Goal: Task Accomplishment & Management: Use online tool/utility

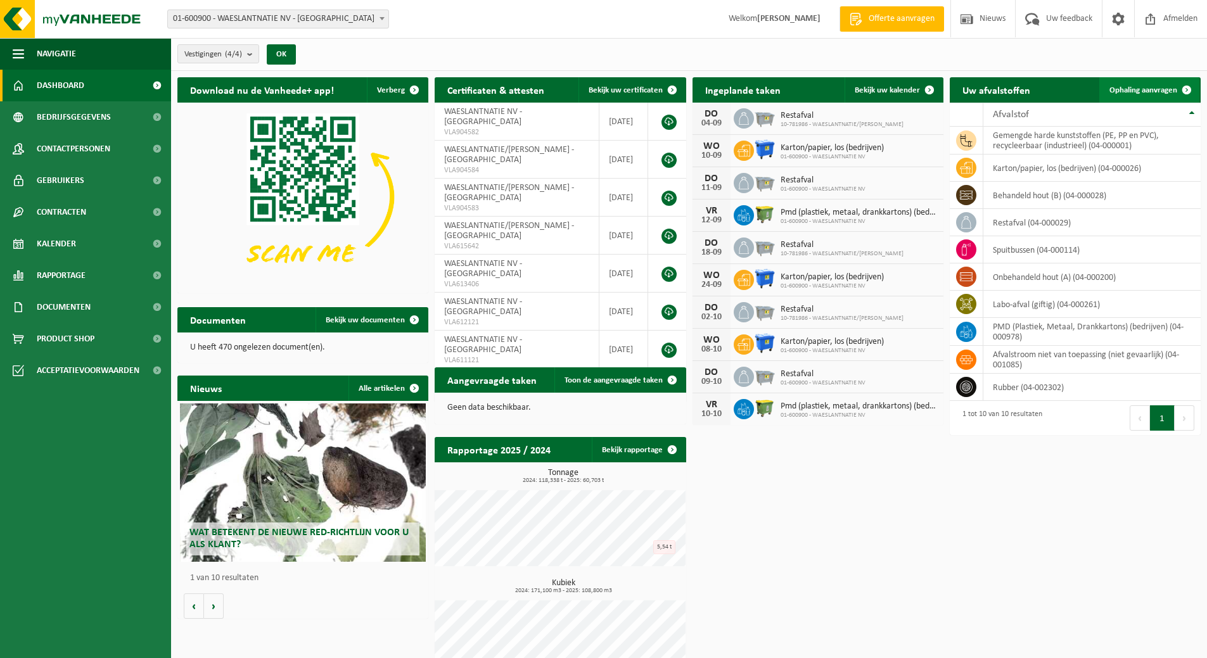
click at [1134, 88] on span "Ophaling aanvragen" at bounding box center [1143, 90] width 68 height 8
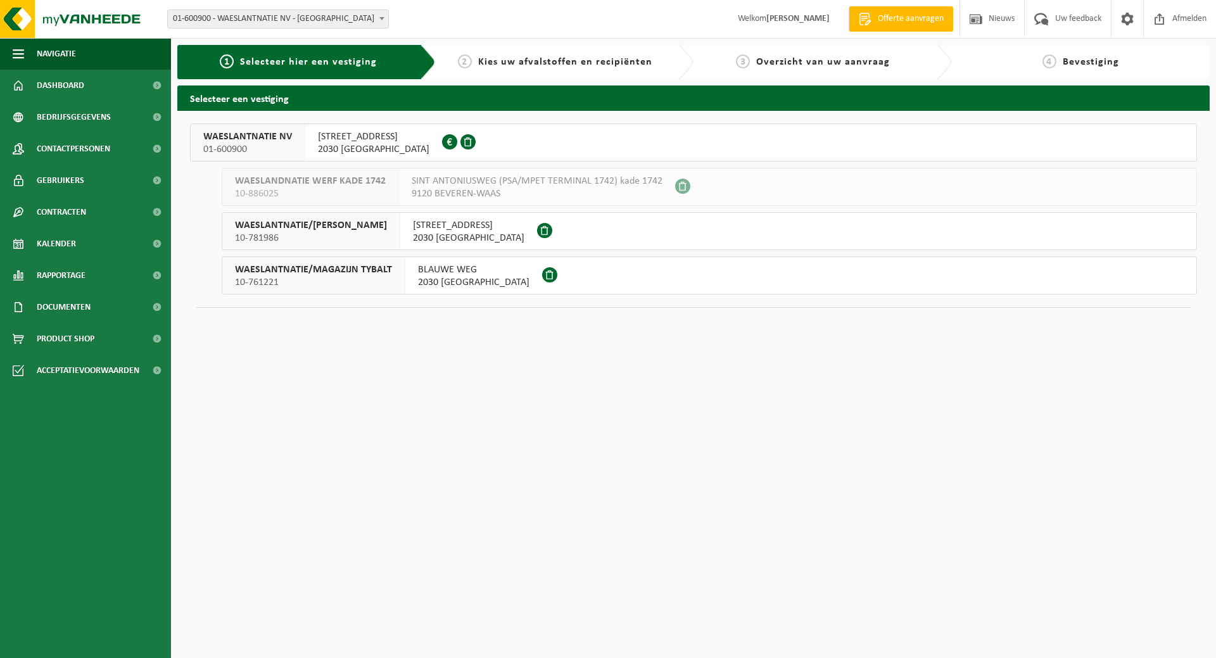
click at [339, 141] on span "SCHENKELDIJK 9" at bounding box center [374, 137] width 112 height 13
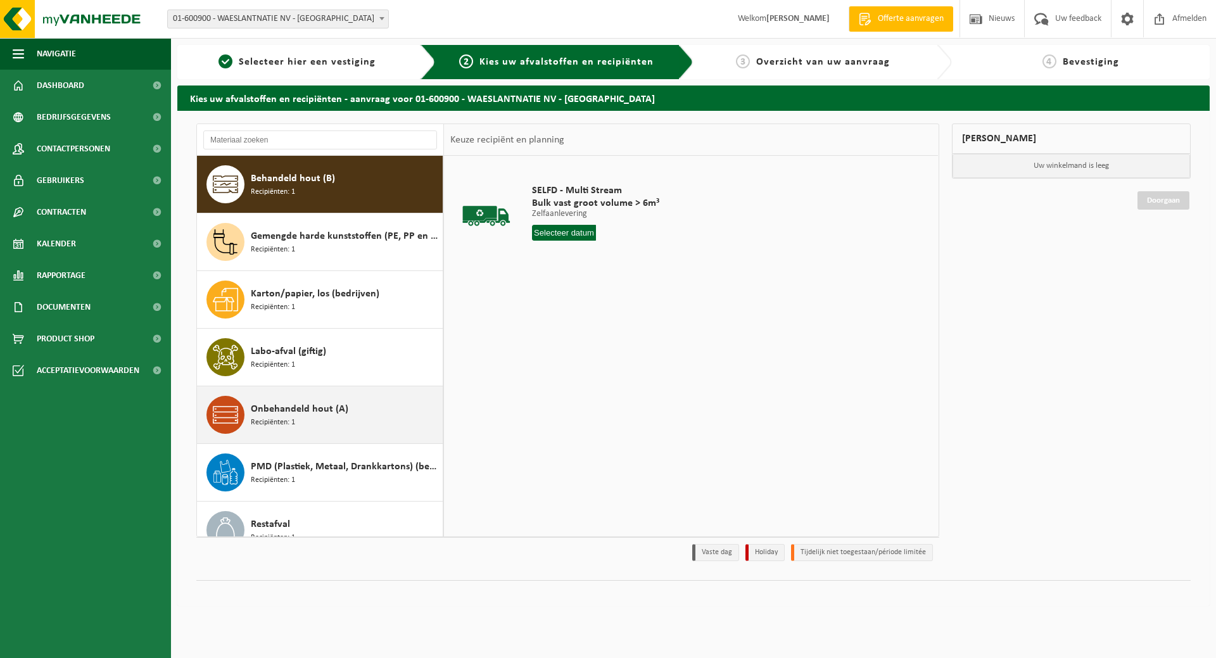
click at [285, 435] on div "Onbehandeld hout (A) Recipiënten: 1" at bounding box center [320, 414] width 246 height 57
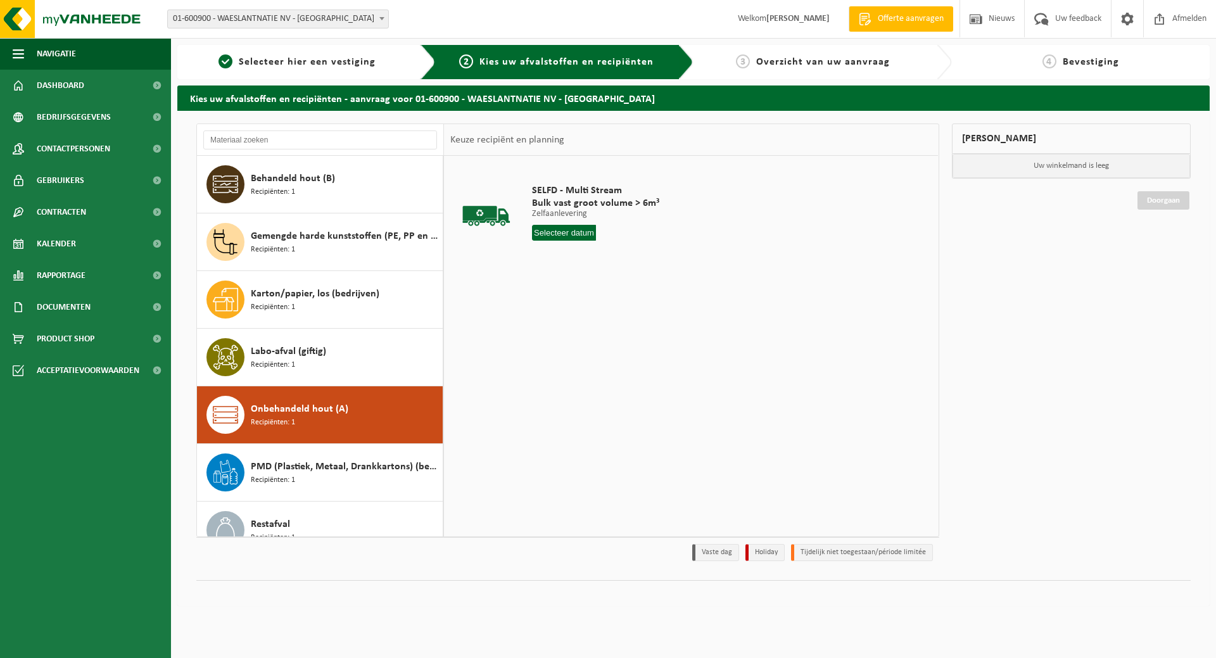
scroll to position [137, 0]
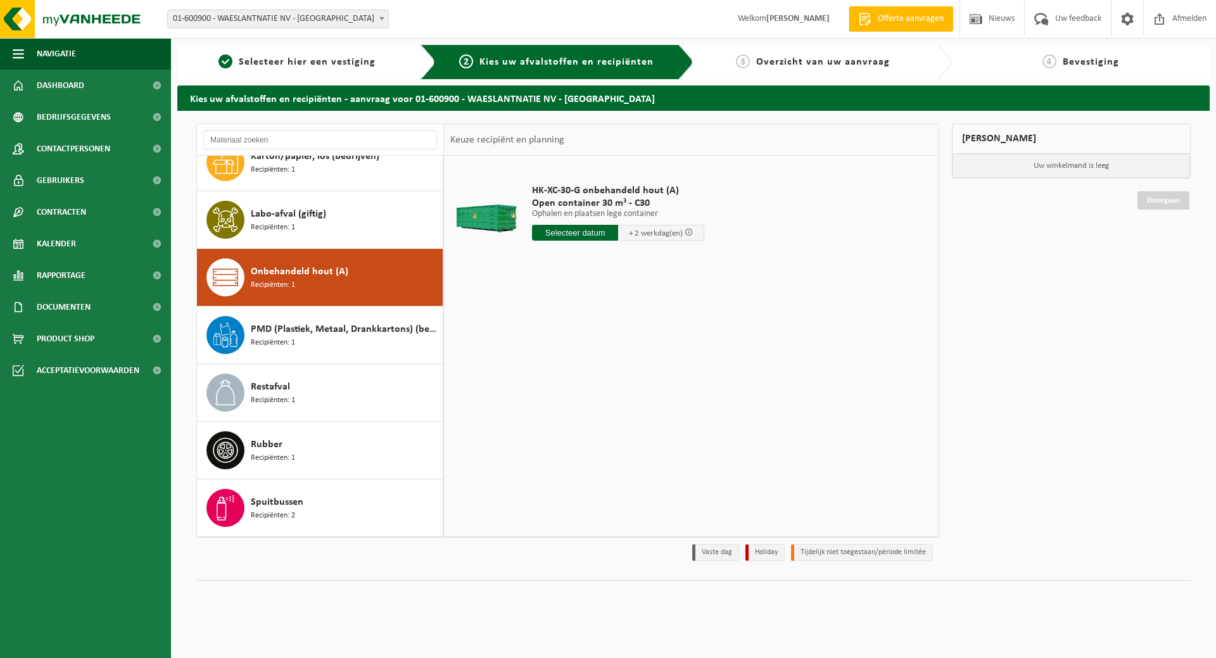
click at [564, 235] on input "text" at bounding box center [575, 233] width 86 height 16
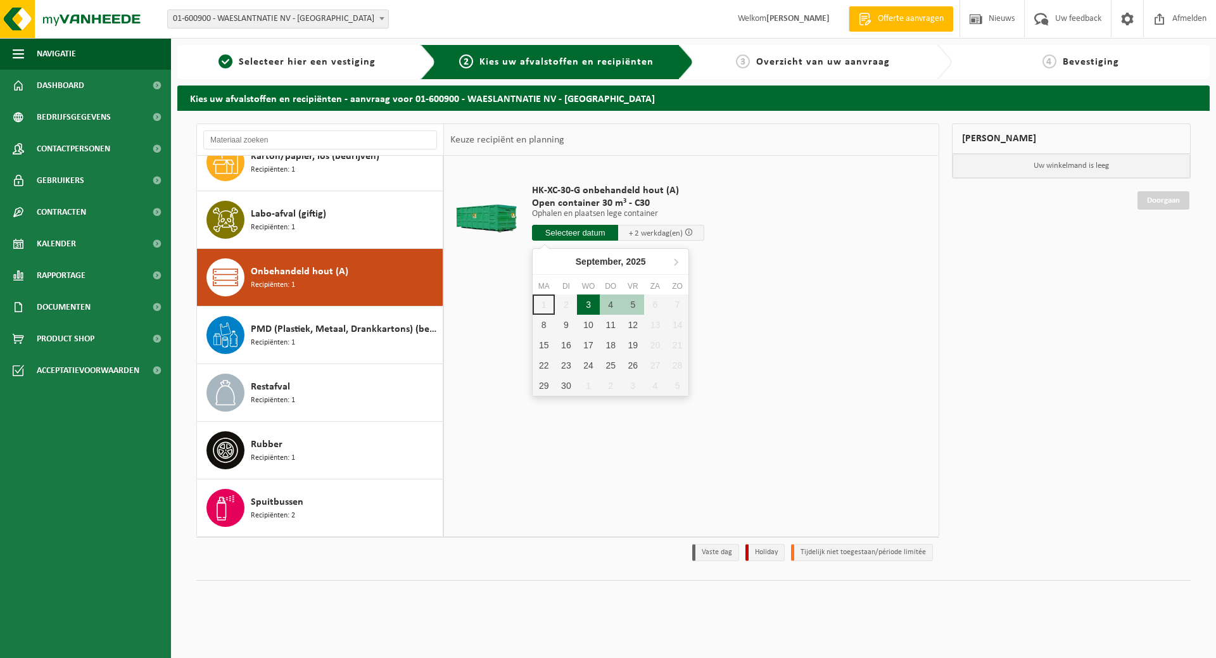
click at [583, 302] on div "3" at bounding box center [588, 305] width 22 height 20
type input "Van 2025-09-03"
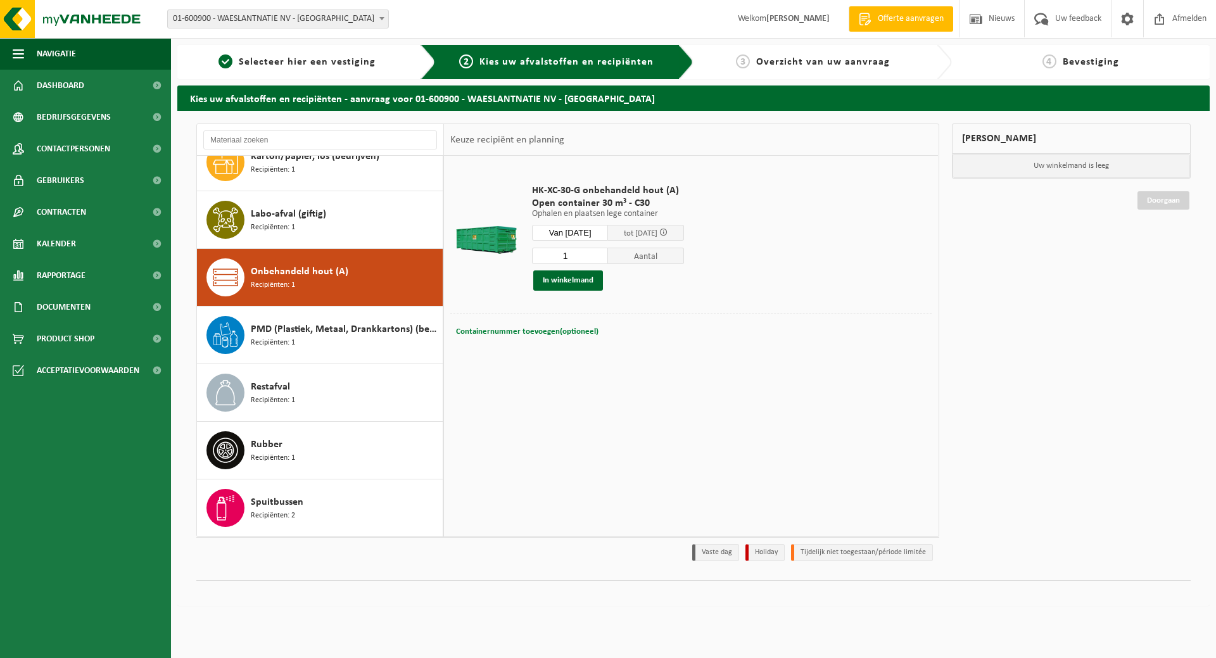
click at [502, 331] on span "Containernummer toevoegen(optioneel)" at bounding box center [527, 332] width 143 height 8
type input "C30-1324"
click at [567, 306] on td "HK-XC-30-G onbehandeld hout (A) Open container 30 m³ - C30 Ophalen en plaatsen …" at bounding box center [727, 237] width 409 height 151
click at [547, 279] on button "In winkelmand" at bounding box center [568, 281] width 70 height 20
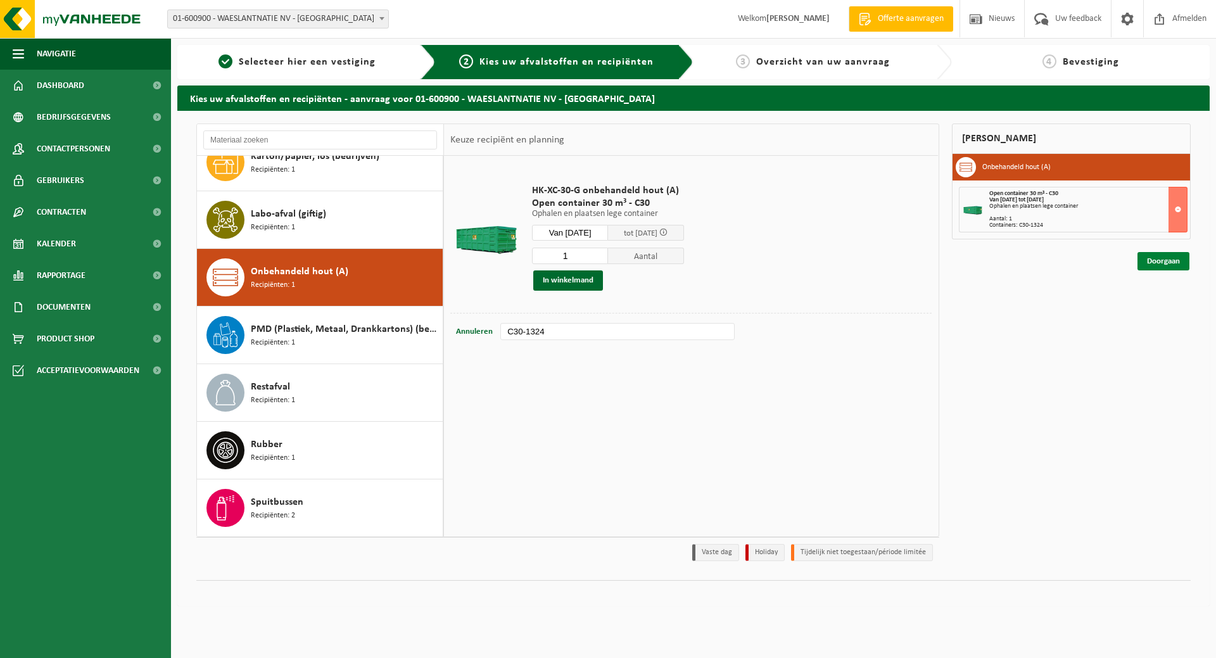
click at [1171, 265] on link "Doorgaan" at bounding box center [1164, 261] width 52 height 18
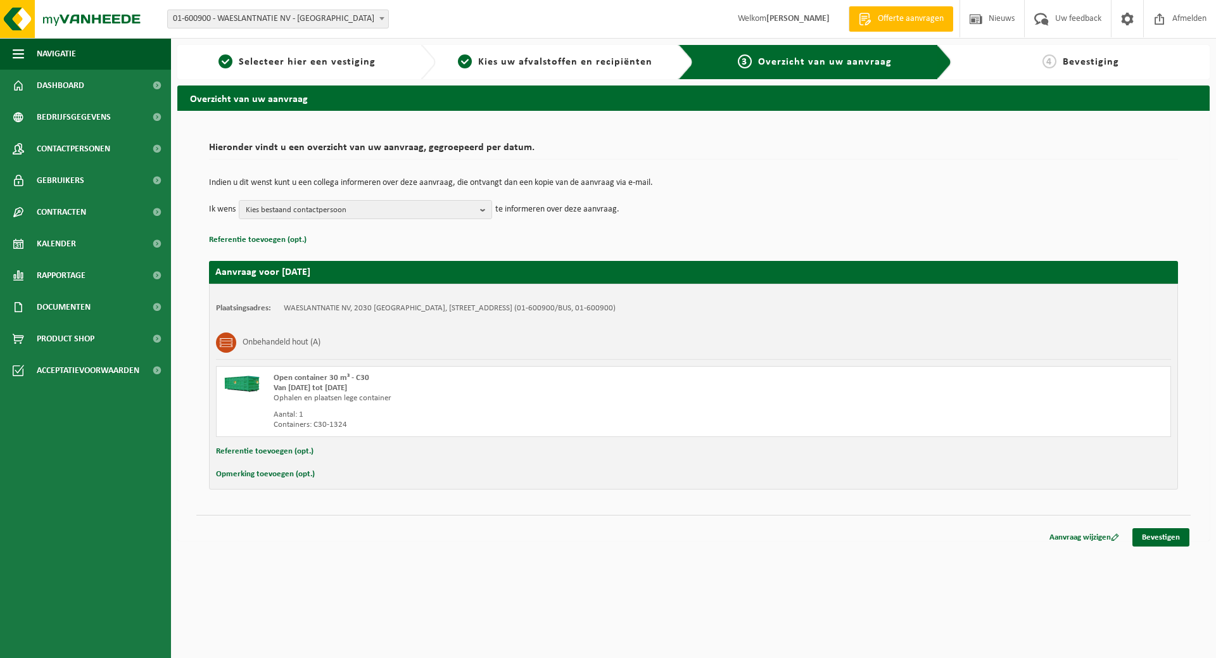
click at [272, 474] on button "Opmerking toevoegen (opt.)" at bounding box center [265, 474] width 99 height 16
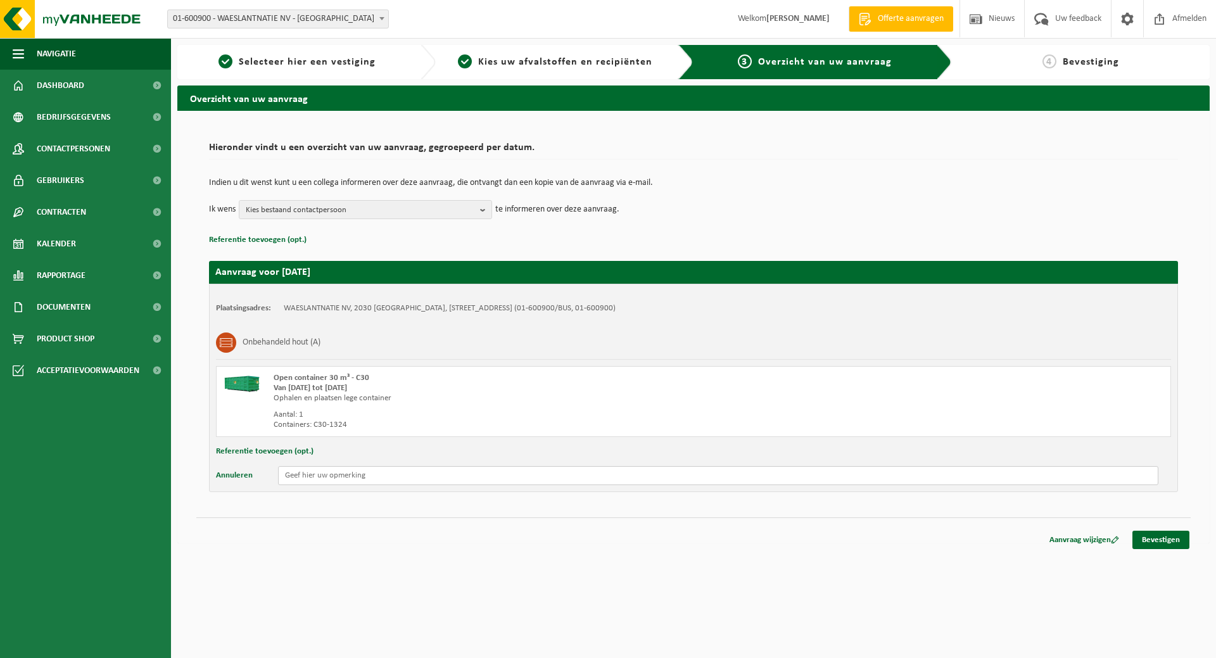
click at [306, 475] on input "text" at bounding box center [718, 475] width 881 height 19
type input "E"
type input "Bouwwerkzaamheden op de site: de container kan enkel in de namiddag gewisseld w…"
click at [1152, 541] on link "Bevestigen" at bounding box center [1161, 540] width 57 height 18
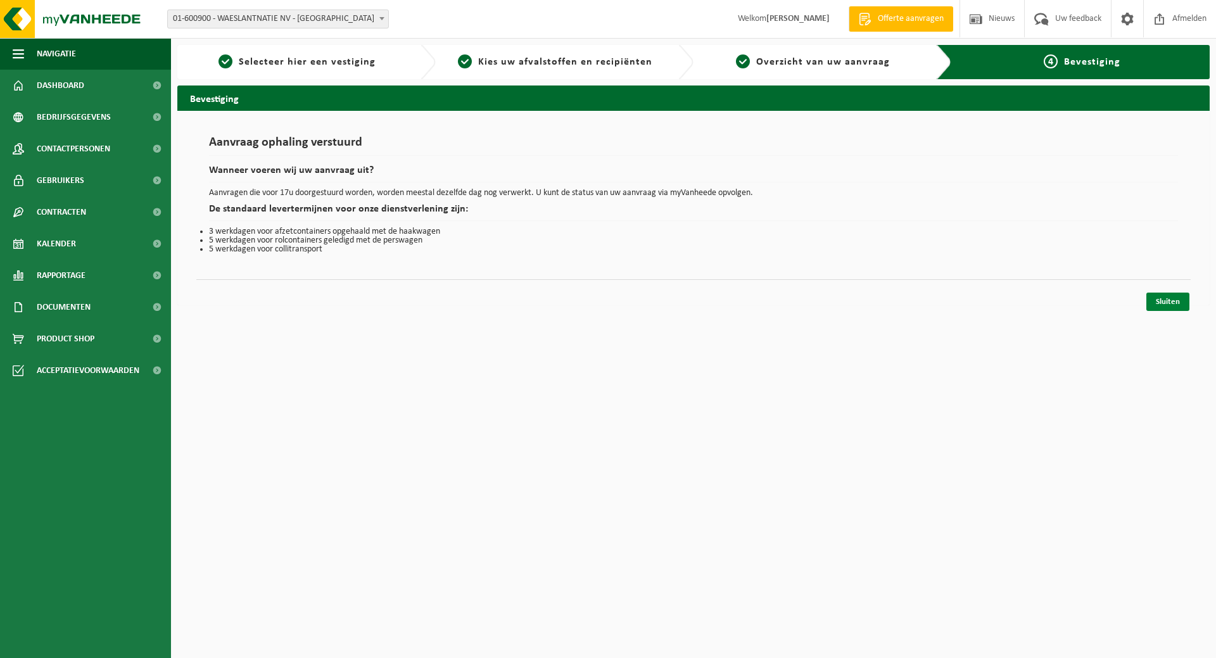
click at [1168, 303] on link "Sluiten" at bounding box center [1168, 302] width 43 height 18
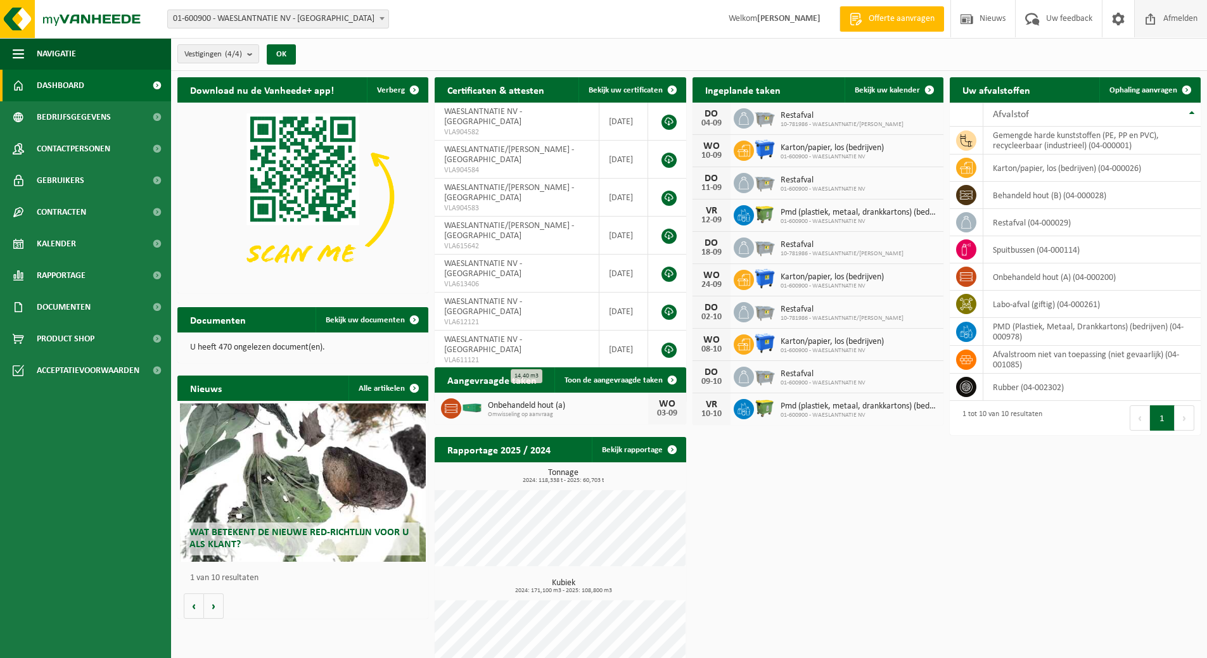
click at [1167, 19] on span "Afmelden" at bounding box center [1180, 18] width 41 height 37
